Goal: Navigation & Orientation: Find specific page/section

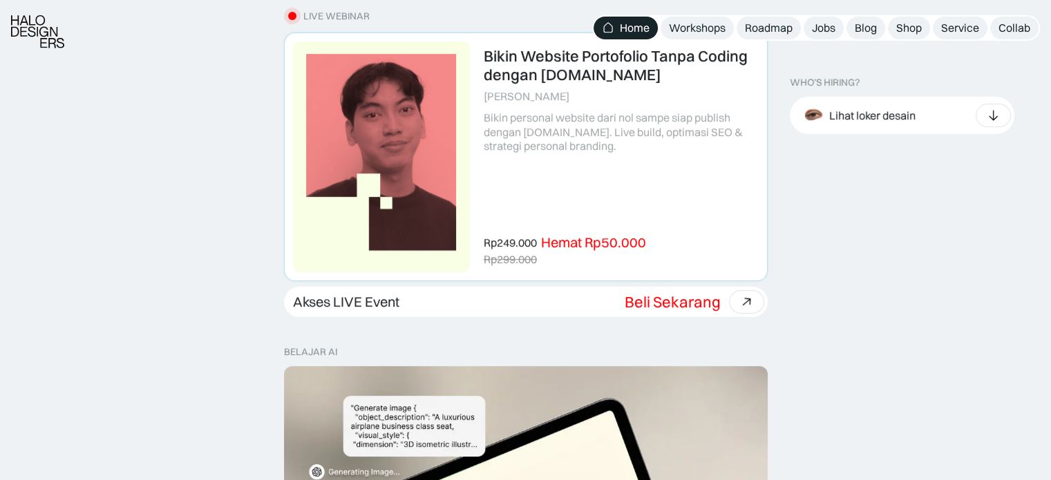
scroll to position [449, 0]
click at [744, 301] on icon at bounding box center [747, 302] width 20 height 20
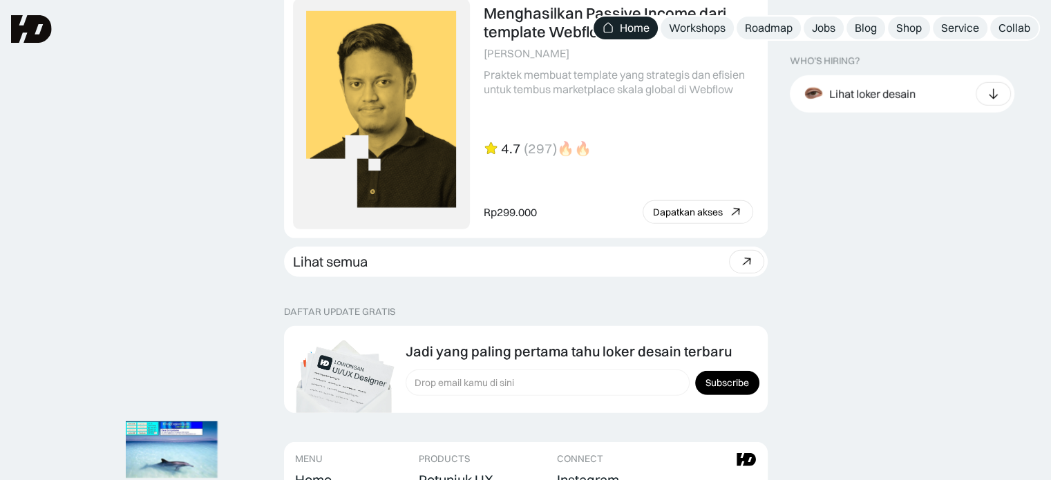
scroll to position [4332, 0]
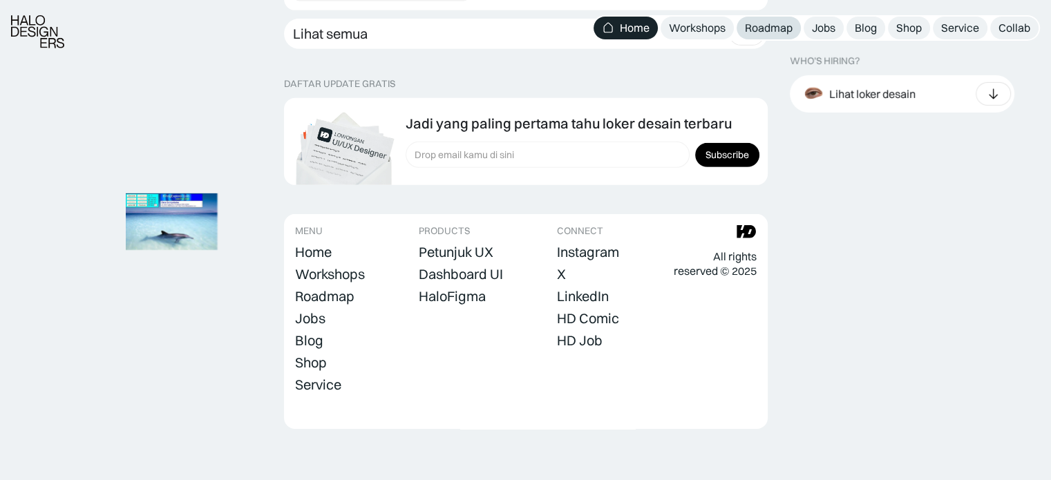
click at [776, 21] on div "Roadmap" at bounding box center [769, 28] width 48 height 15
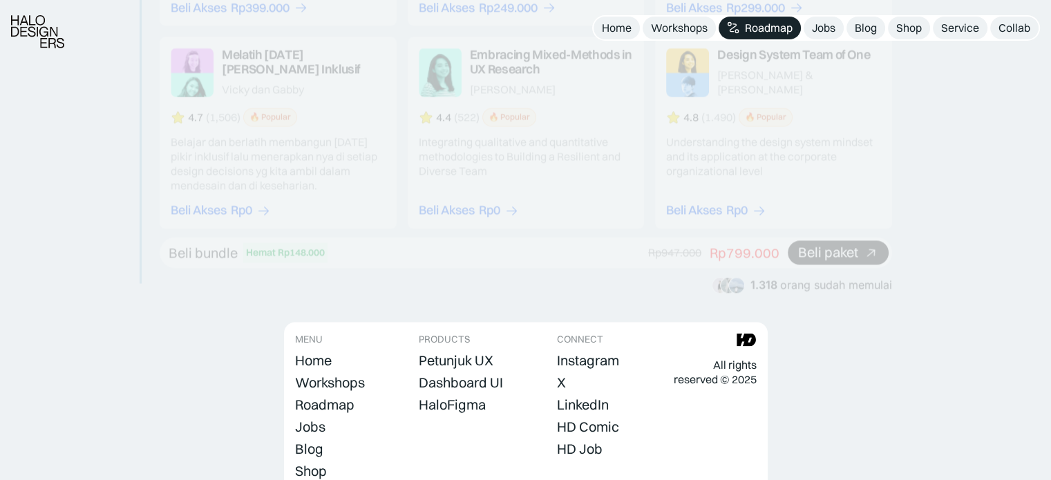
scroll to position [2683, 0]
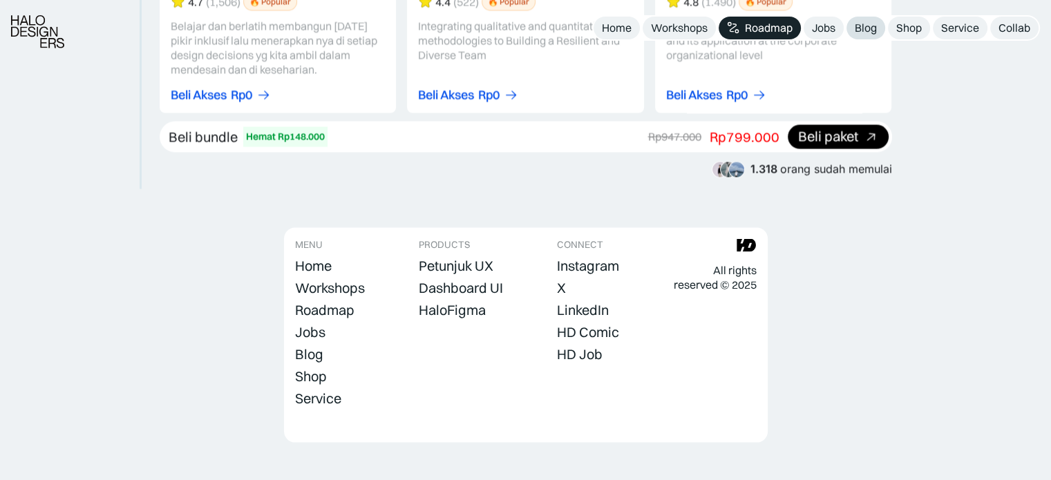
click at [877, 27] on link "Blog" at bounding box center [866, 28] width 39 height 23
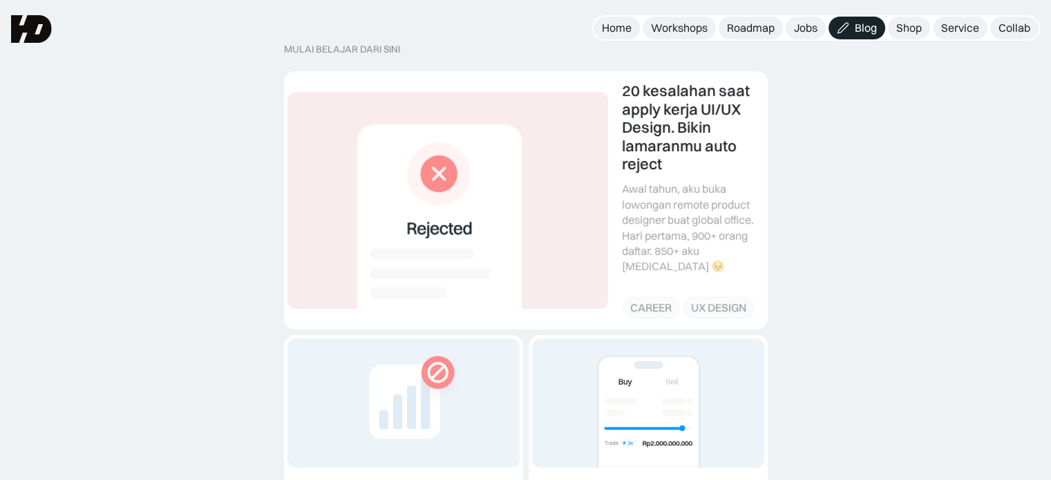
scroll to position [196, 0]
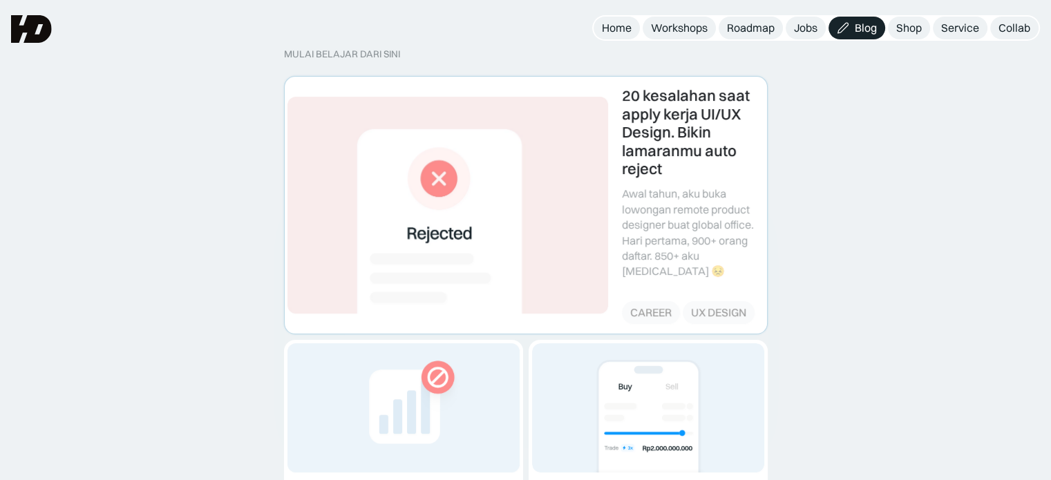
click at [644, 133] on link at bounding box center [526, 205] width 482 height 256
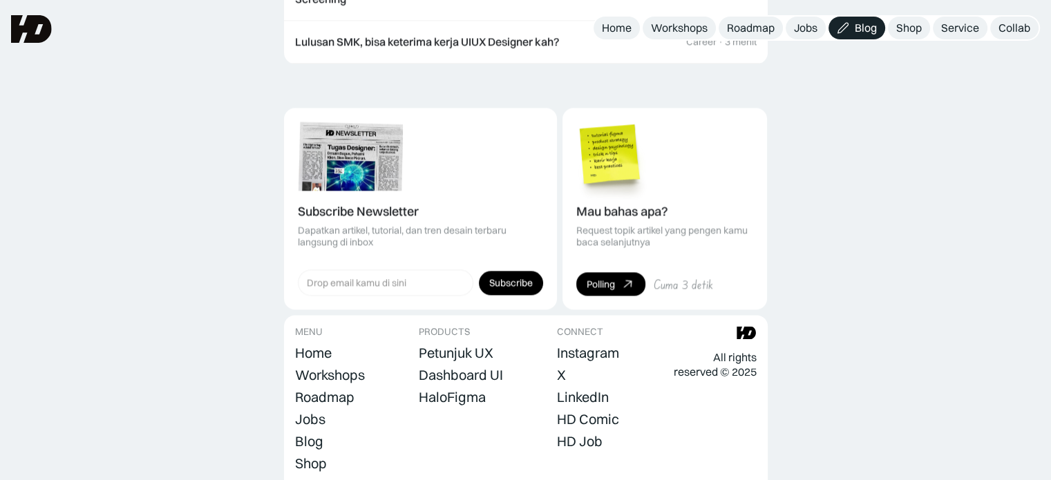
scroll to position [1848, 0]
click at [920, 30] on div "Shop" at bounding box center [909, 28] width 26 height 15
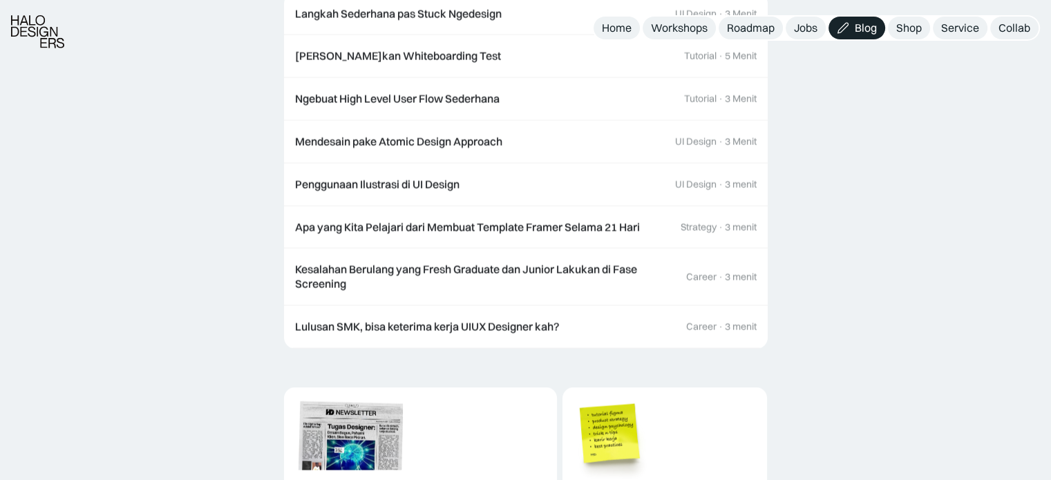
scroll to position [2748, 0]
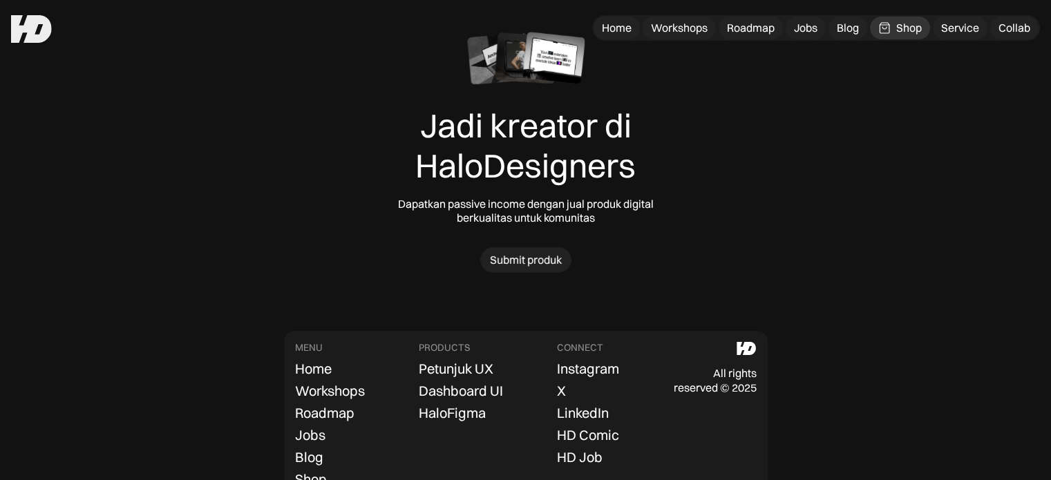
scroll to position [4368, 0]
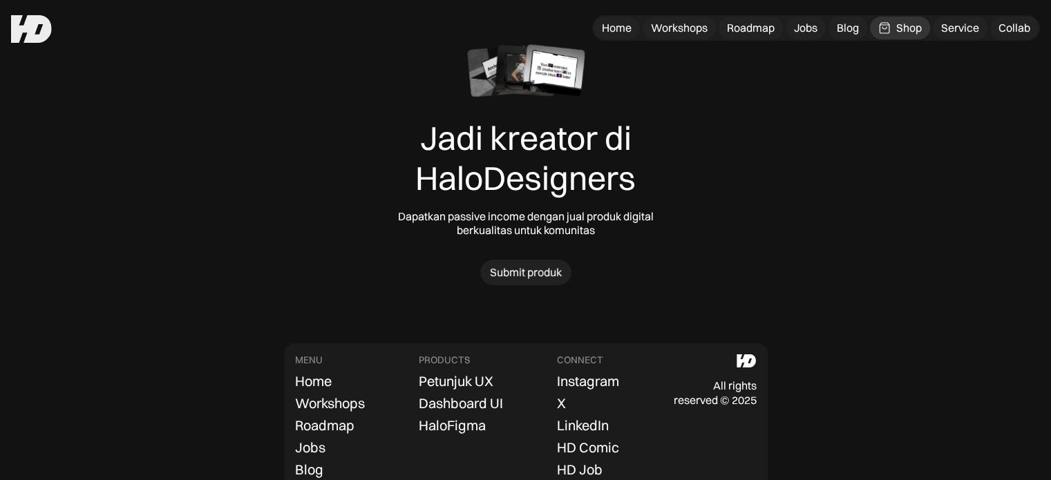
click at [941, 44] on div "Jadi kreator di HaloDesigners Dapatkan passive income dengan jual produk digita…" at bounding box center [525, 165] width 1051 height 299
click at [956, 39] on link "Service" at bounding box center [960, 28] width 55 height 23
click at [1005, 30] on div "Collab" at bounding box center [1015, 28] width 32 height 15
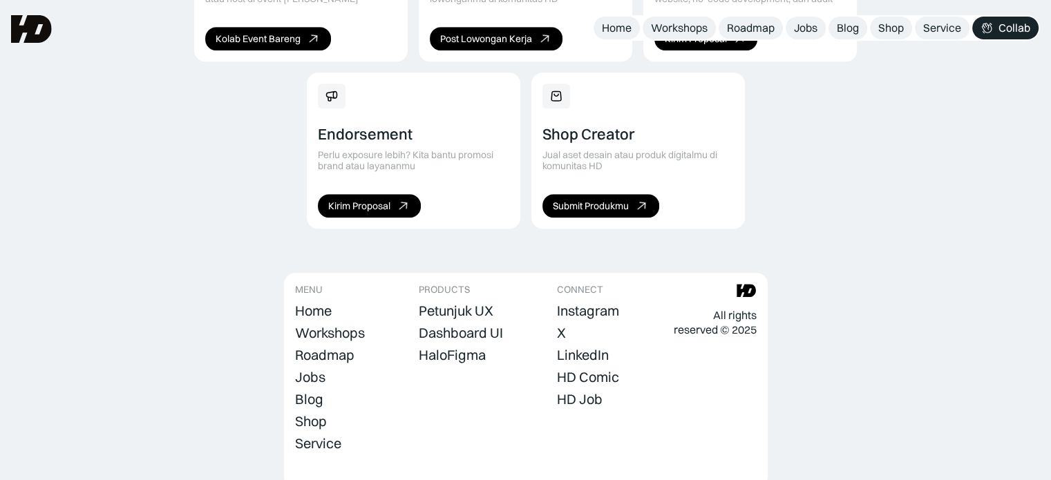
scroll to position [1063, 0]
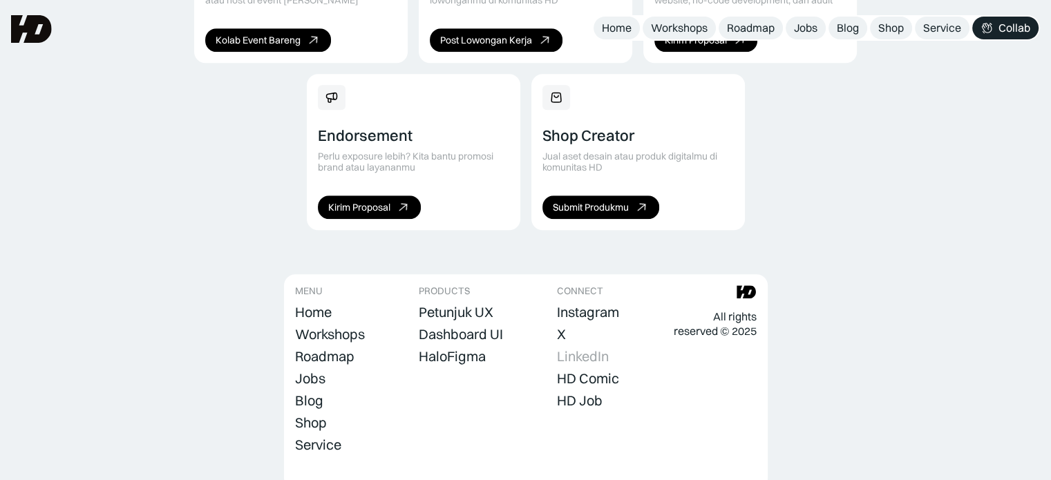
click at [576, 348] on div "LinkedIn" at bounding box center [583, 356] width 52 height 17
